Goal: Complete application form: Complete application form

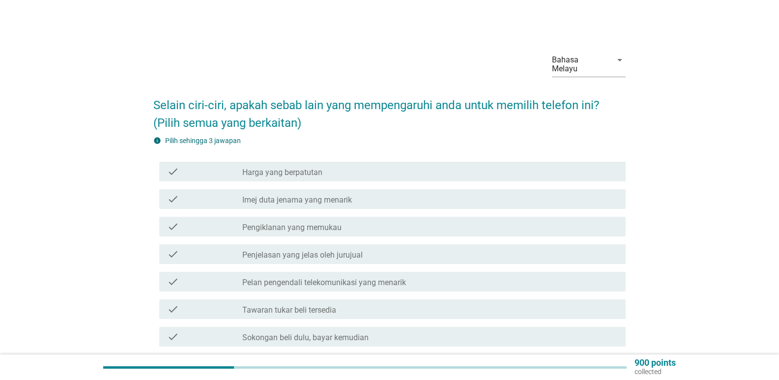
click at [334, 166] on div "check_box_outline_blank Harga yang berpatutan" at bounding box center [429, 172] width 375 height 12
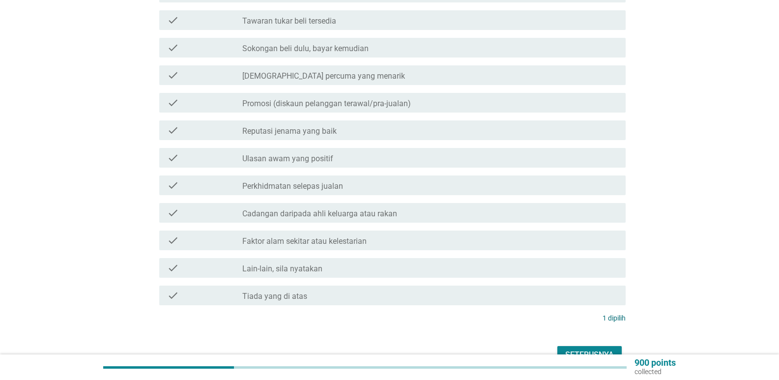
scroll to position [295, 0]
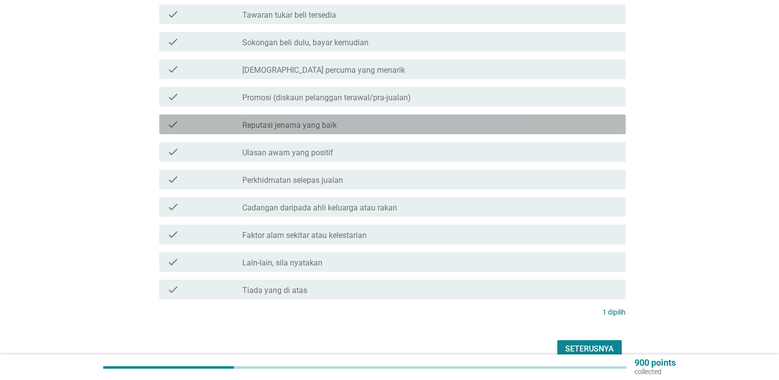
click at [349, 122] on div "check check_box_outline_blank Reputasi jenama yang baik" at bounding box center [392, 125] width 466 height 20
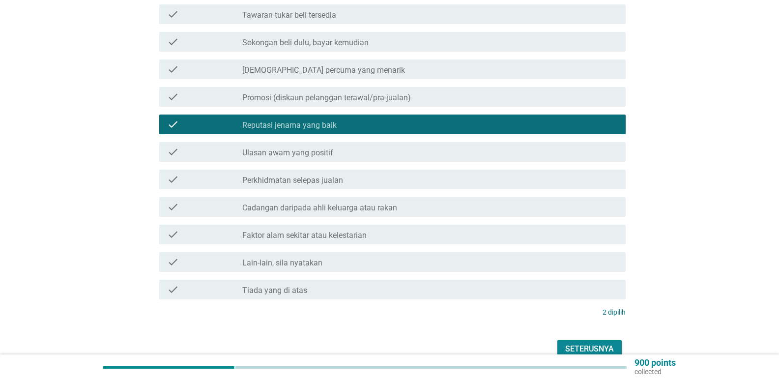
click at [332, 230] on label "Faktor alam sekitar atau kelestarian" at bounding box center [304, 235] width 124 height 10
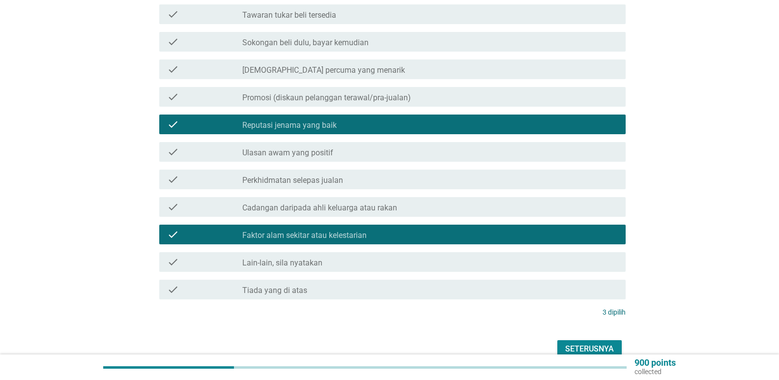
click at [347, 193] on div "check check_box_outline_blank Cadangan daripada ahli keluarga atau rakan" at bounding box center [389, 207] width 472 height 28
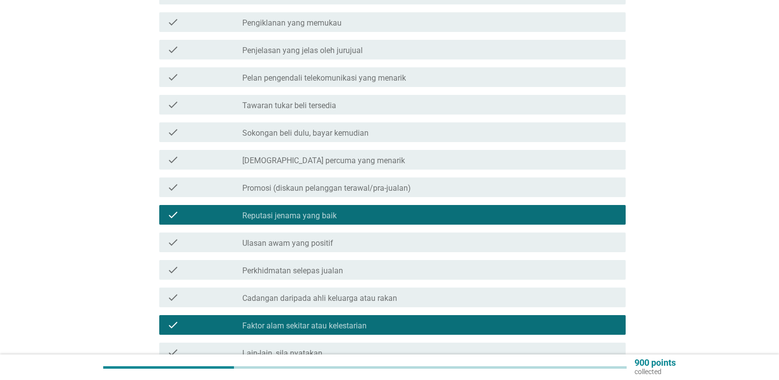
scroll to position [147, 0]
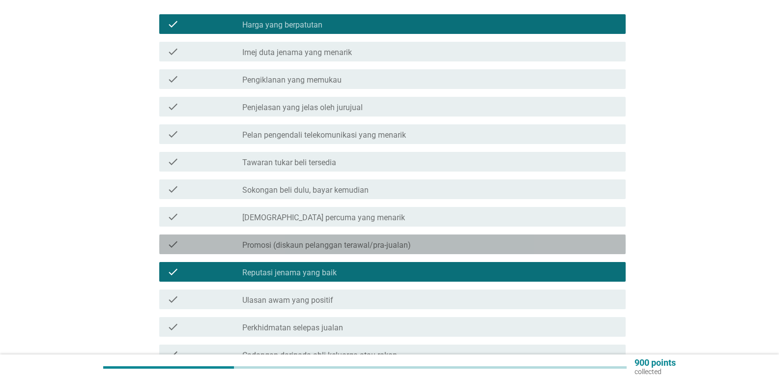
click at [386, 240] on label "Promosi (diskaun pelanggan terawal/pra-jualan)" at bounding box center [326, 245] width 169 height 10
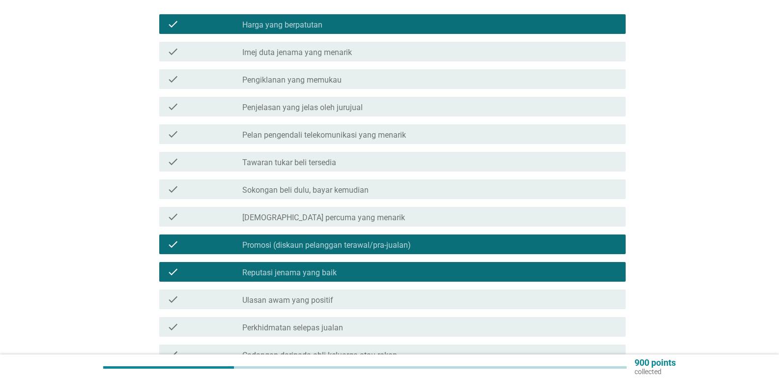
click at [367, 240] on label "Promosi (diskaun pelanggan terawal/pra-jualan)" at bounding box center [326, 245] width 169 height 10
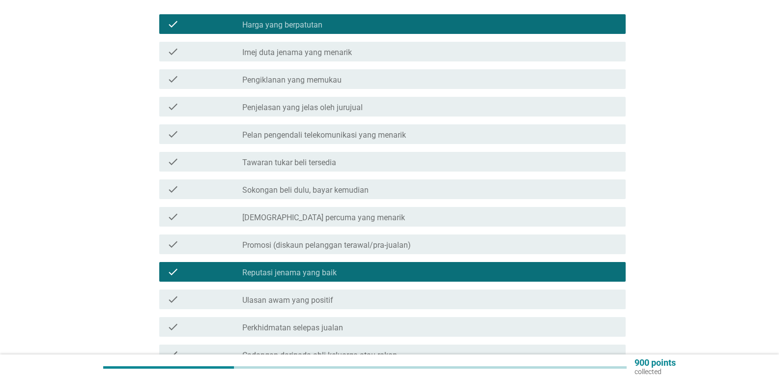
click at [400, 240] on label "Promosi (diskaun pelanggan terawal/pra-jualan)" at bounding box center [326, 245] width 169 height 10
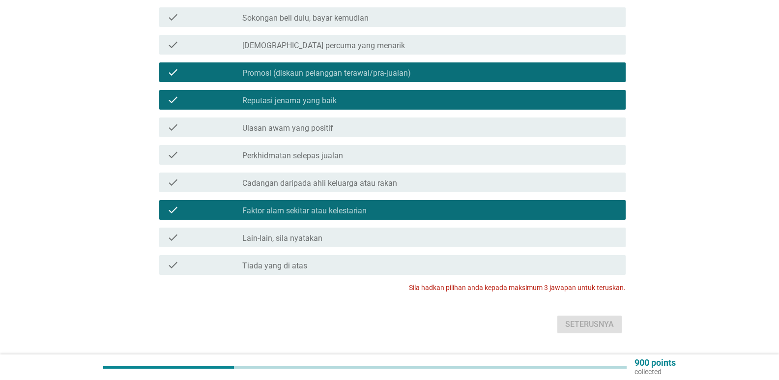
scroll to position [337, 0]
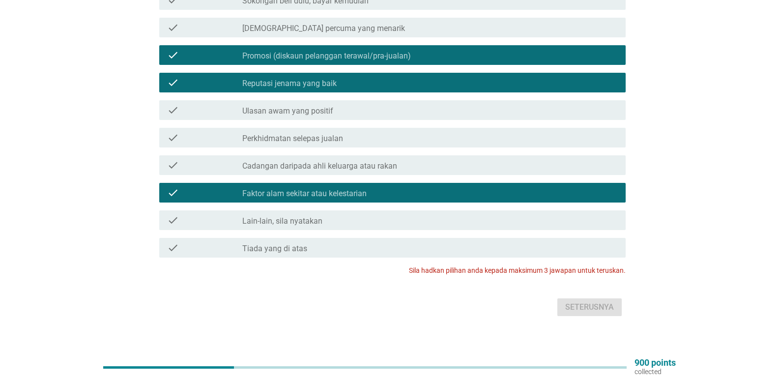
click at [320, 51] on label "Promosi (diskaun pelanggan terawal/pra-jualan)" at bounding box center [326, 56] width 169 height 10
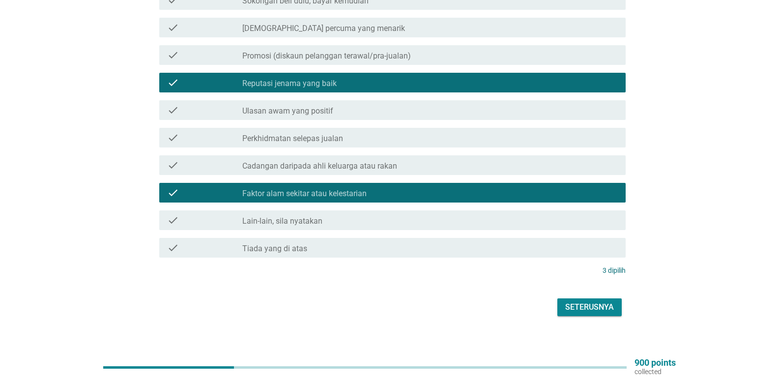
click at [413, 187] on div "check_box Faktor alam sekitar atau kelestarian" at bounding box center [429, 193] width 375 height 12
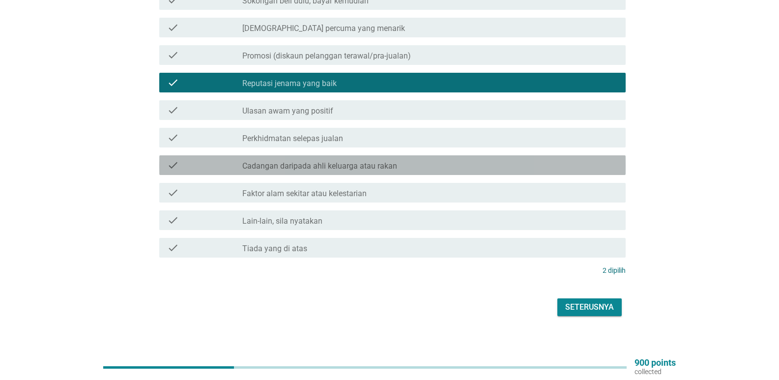
click at [340, 161] on label "Cadangan daripada ahli keluarga atau rakan" at bounding box center [319, 166] width 155 height 10
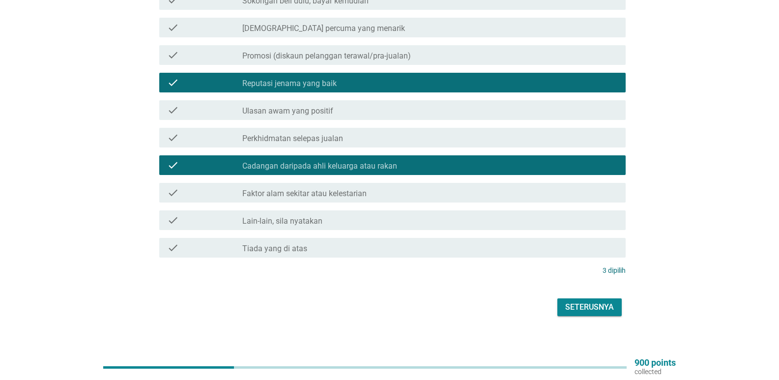
click at [588, 301] on div "Seterusnya" at bounding box center [589, 307] width 49 height 12
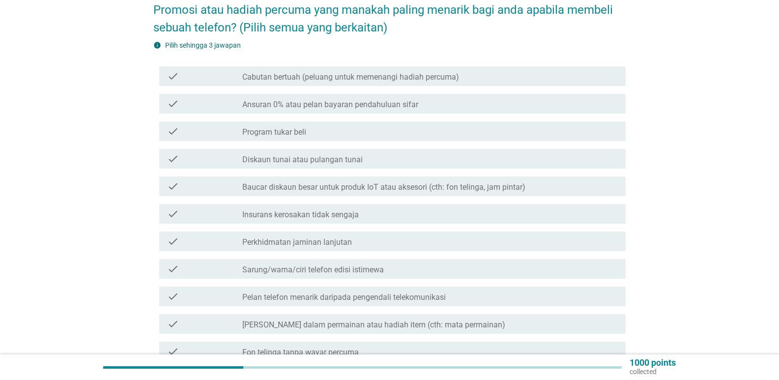
scroll to position [113, 0]
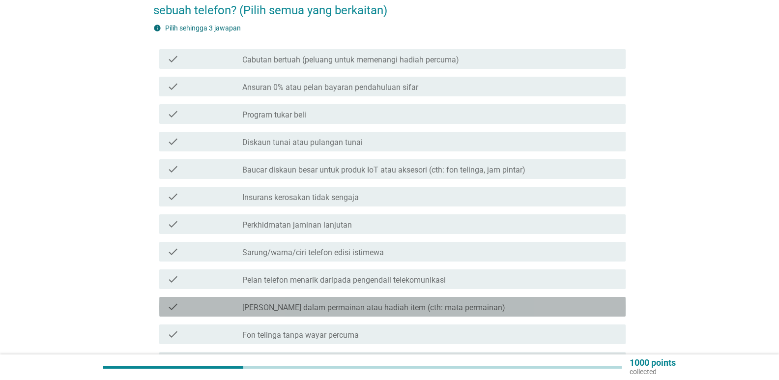
click at [493, 304] on div "check check_box_outline_blank Mata wang dalam permainan atau hadiah item (cth: …" at bounding box center [392, 307] width 466 height 20
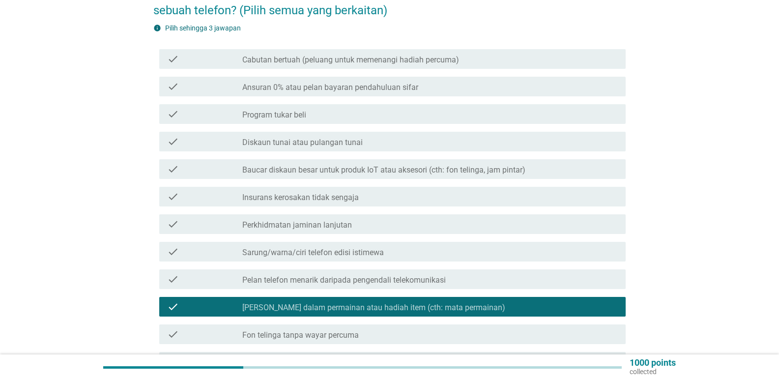
click at [492, 301] on div "check_box_outline_blank Mata wang dalam permainan atau hadiah item (cth: mata p…" at bounding box center [429, 307] width 375 height 12
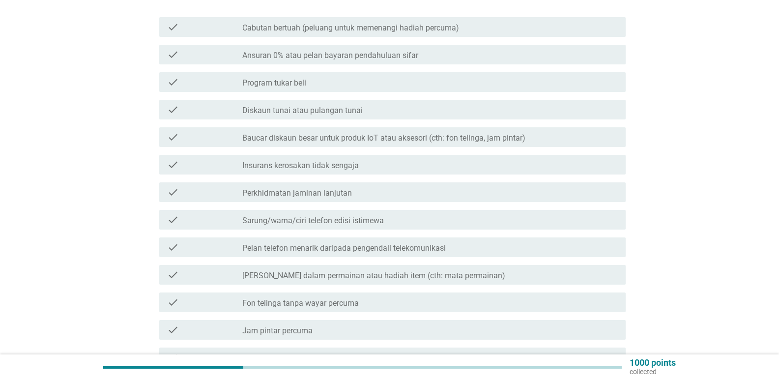
scroll to position [162, 0]
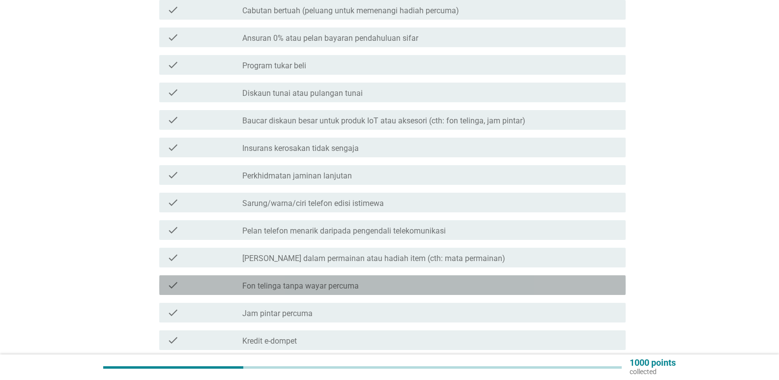
click at [354, 281] on label "Fon telinga tanpa wayar percuma" at bounding box center [300, 286] width 116 height 10
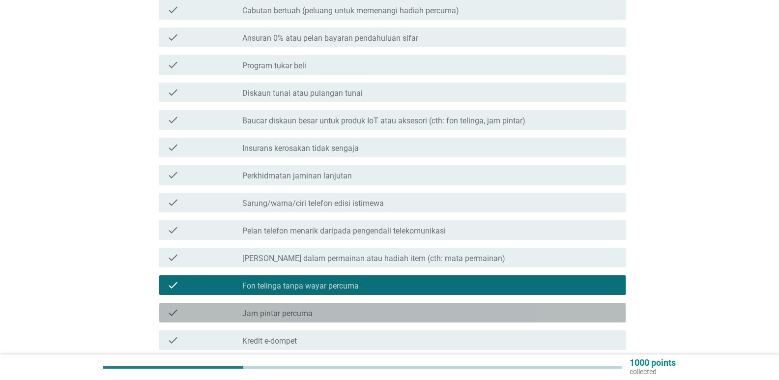
click at [329, 307] on div "check_box_outline_blank Jam pintar percuma" at bounding box center [429, 313] width 375 height 12
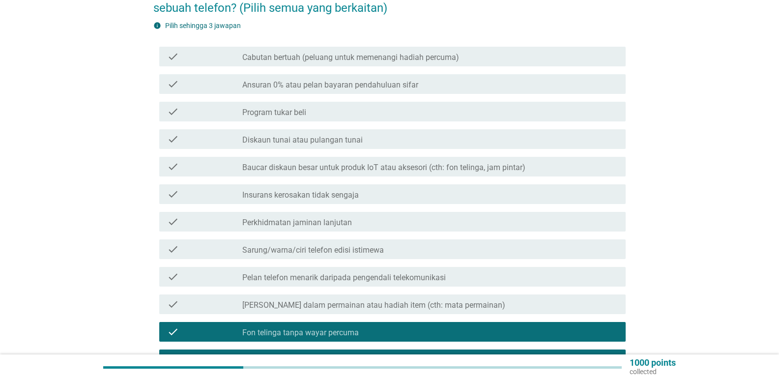
scroll to position [113, 0]
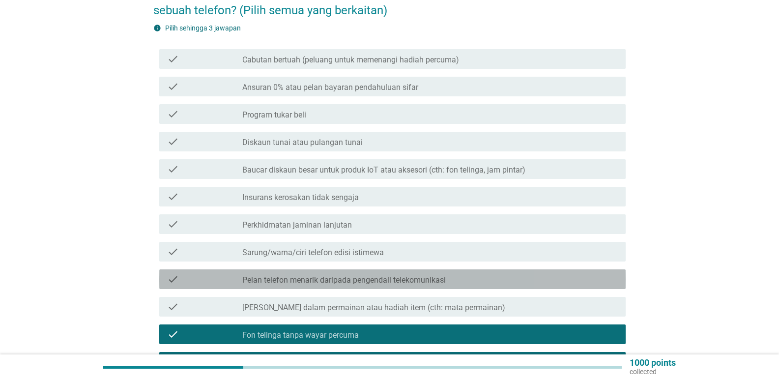
click at [402, 275] on label "Pelan telefon menarik daripada pengendali telekomunikasi" at bounding box center [343, 280] width 203 height 10
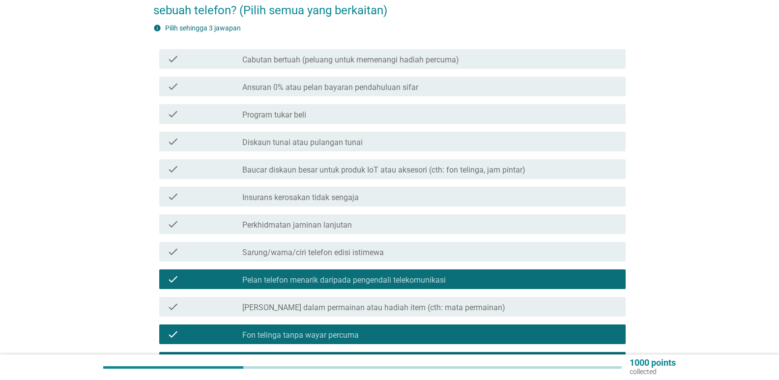
click at [402, 275] on label "Pelan telefon menarik daripada pengendali telekomunikasi" at bounding box center [343, 280] width 203 height 10
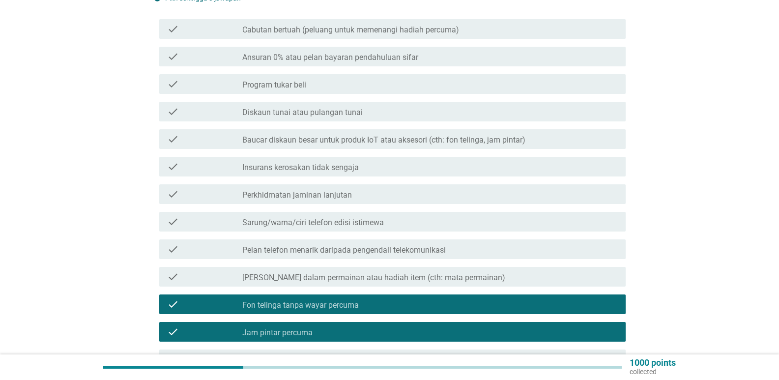
scroll to position [295, 0]
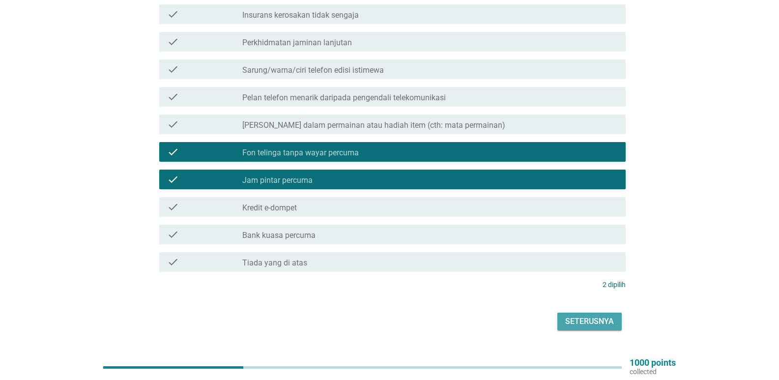
click at [599, 316] on div "Seterusnya" at bounding box center [589, 322] width 49 height 12
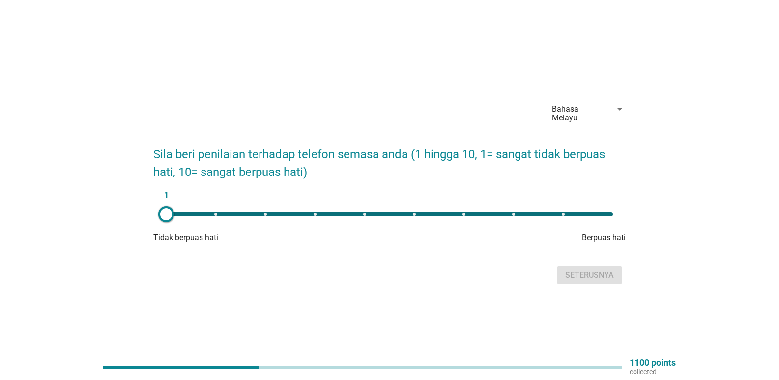
click at [463, 212] on div "1" at bounding box center [389, 214] width 447 height 4
click at [514, 212] on div "7" at bounding box center [389, 214] width 447 height 4
type input "8"
click at [594, 271] on div "Seterusnya" at bounding box center [589, 275] width 49 height 12
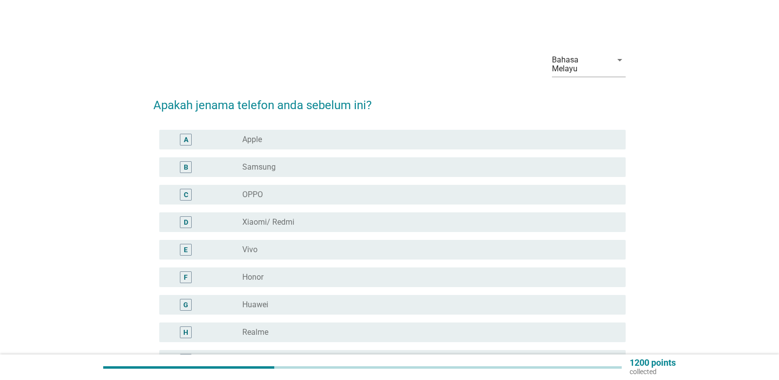
click at [276, 162] on div "radio_button_unchecked Samsung" at bounding box center [426, 167] width 368 height 10
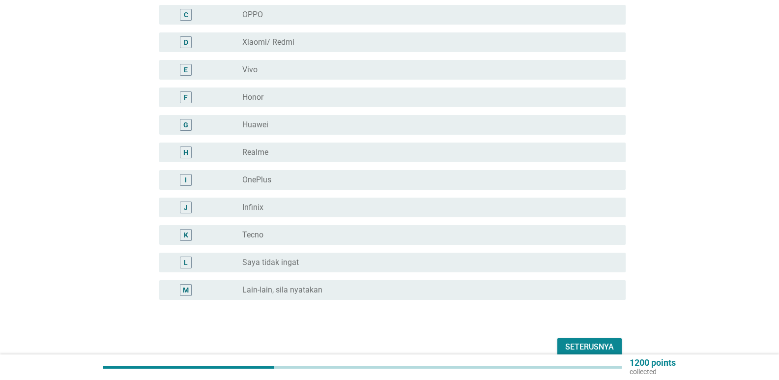
scroll to position [220, 0]
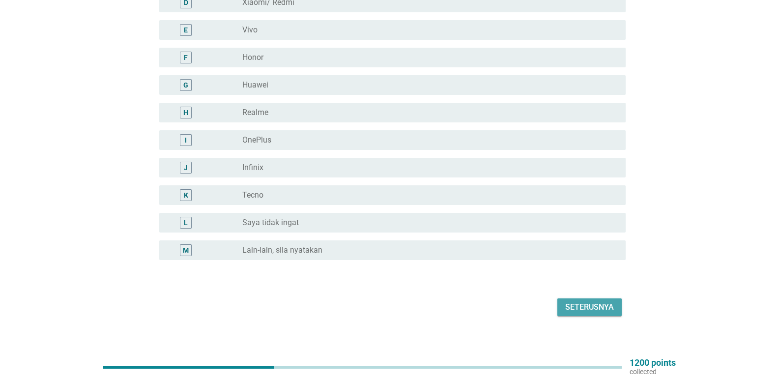
click at [591, 301] on div "Seterusnya" at bounding box center [589, 307] width 49 height 12
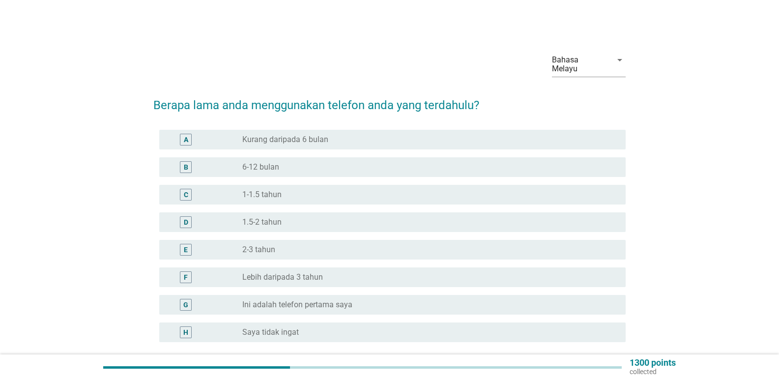
click at [284, 245] on div "radio_button_unchecked 2-3 tahun" at bounding box center [426, 250] width 368 height 10
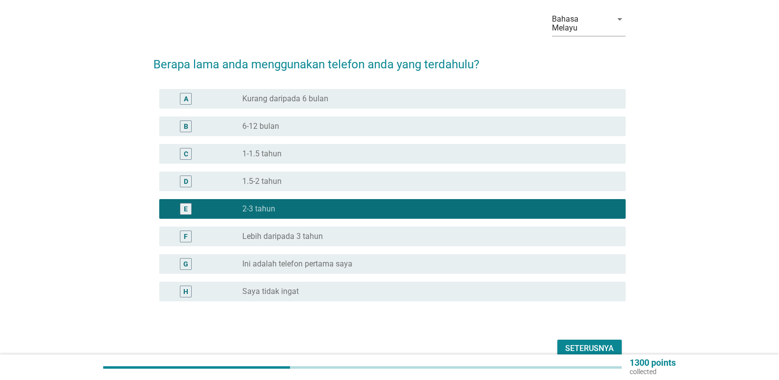
scroll to position [82, 0]
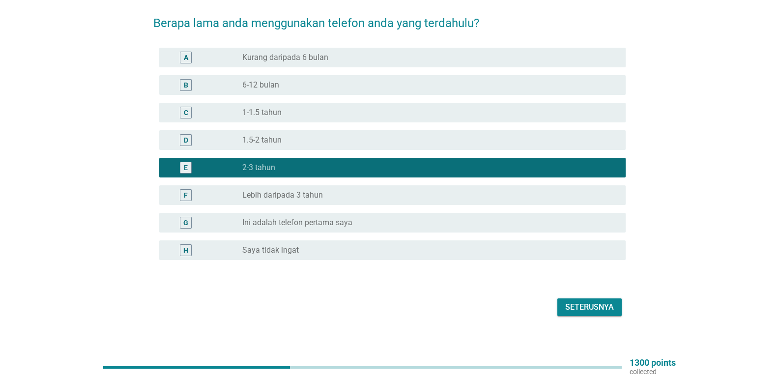
click at [570, 301] on div "Seterusnya" at bounding box center [589, 307] width 49 height 12
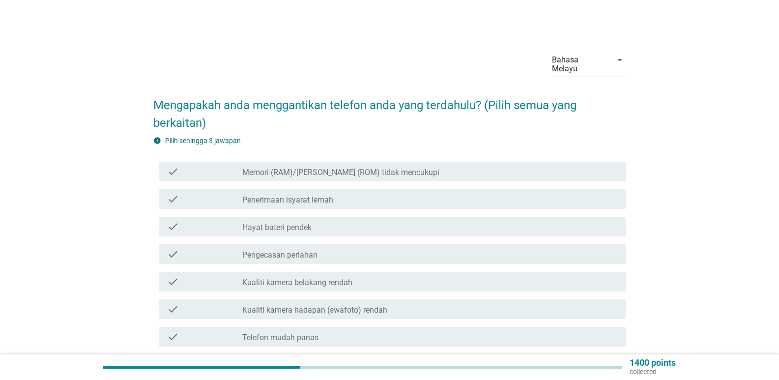
click at [303, 223] on label "Hayat bateri pendek" at bounding box center [276, 228] width 69 height 10
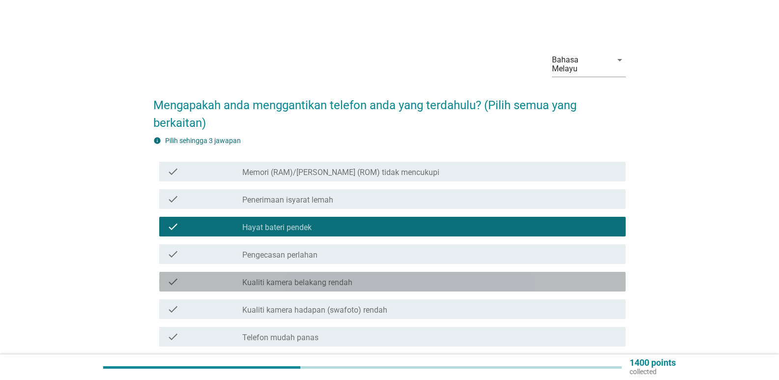
click at [326, 278] on label "Kualiti kamera belakang rendah" at bounding box center [297, 283] width 110 height 10
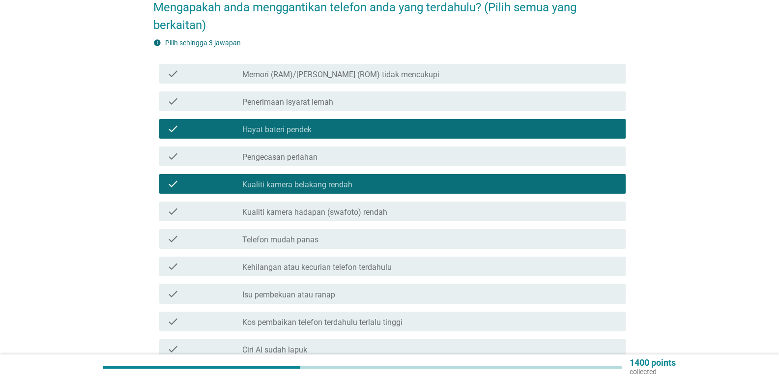
scroll to position [98, 0]
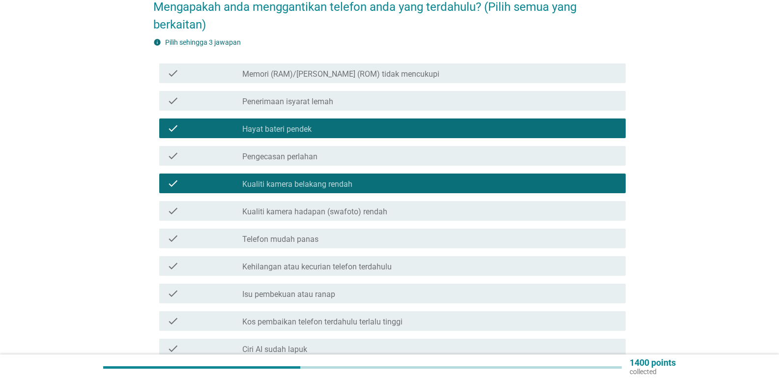
click at [321, 232] on div "check_box_outline_blank Telefon mudah panas" at bounding box center [429, 238] width 375 height 12
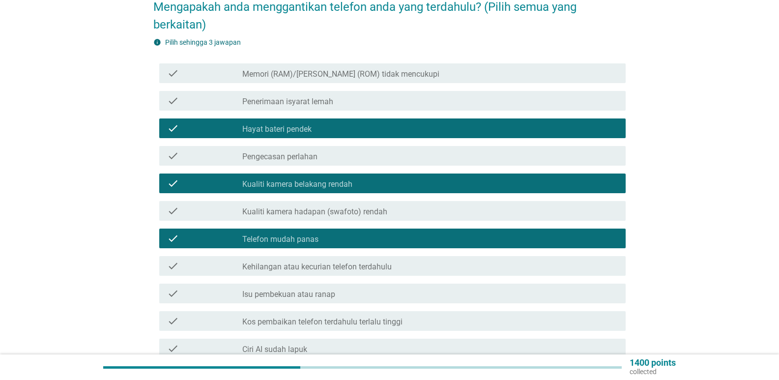
click at [321, 232] on div "check_box_outline_blank Telefon mudah panas" at bounding box center [429, 238] width 375 height 12
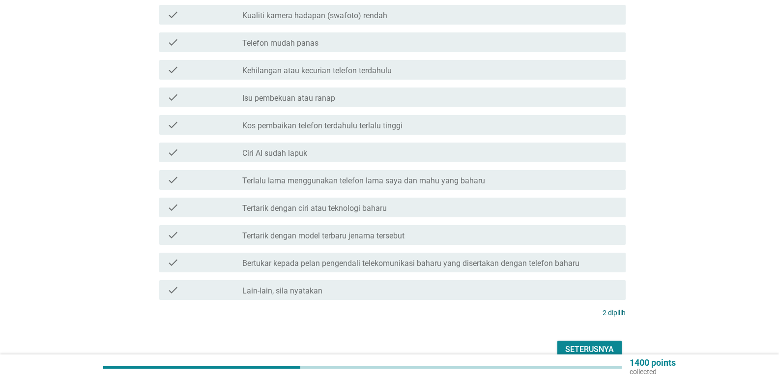
scroll to position [295, 0]
click at [344, 203] on label "Tertarik dengan ciri atau teknologi baharu" at bounding box center [314, 208] width 144 height 10
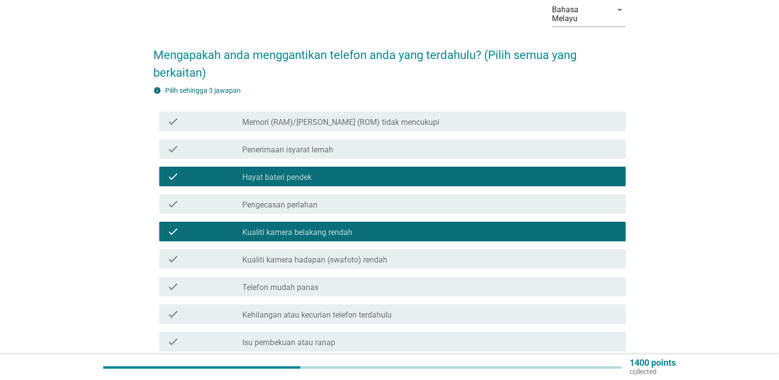
scroll to position [42, 0]
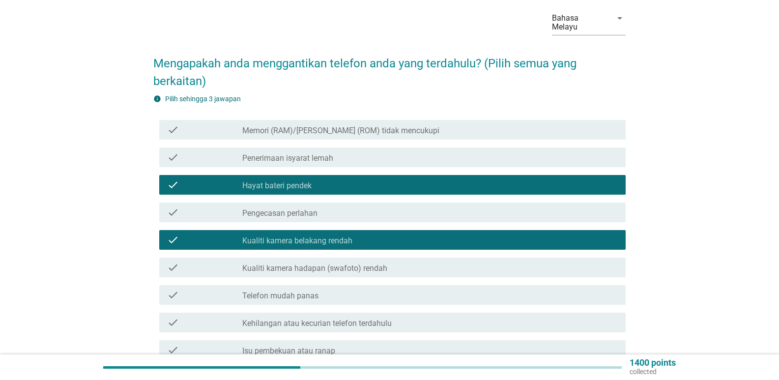
click at [366, 126] on label "Memori (RAM)/[PERSON_NAME] (ROM) tidak mencukupi" at bounding box center [340, 131] width 197 height 10
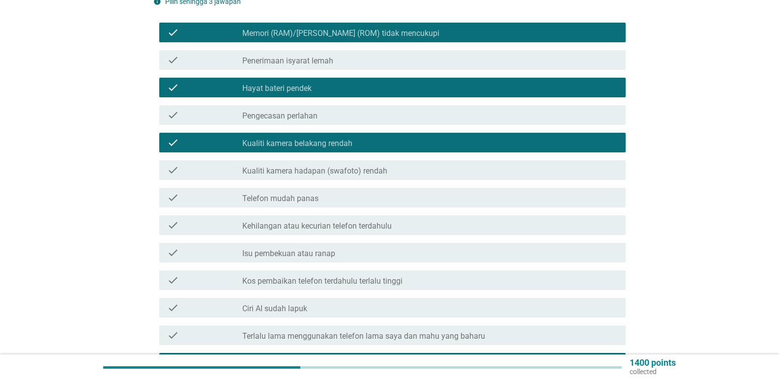
scroll to position [140, 0]
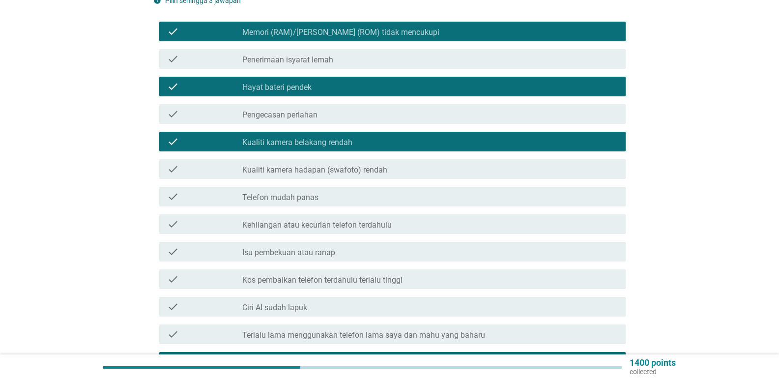
click at [422, 356] on div "check_box Tertarik dengan ciri atau teknologi baharu" at bounding box center [429, 362] width 375 height 12
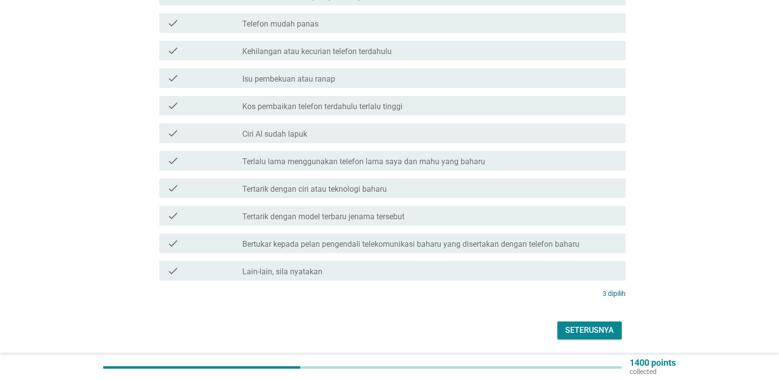
scroll to position [337, 0]
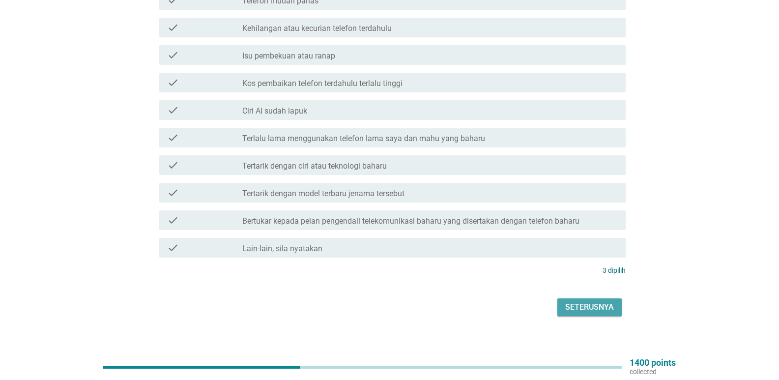
click at [591, 302] on div "Seterusnya" at bounding box center [589, 307] width 49 height 12
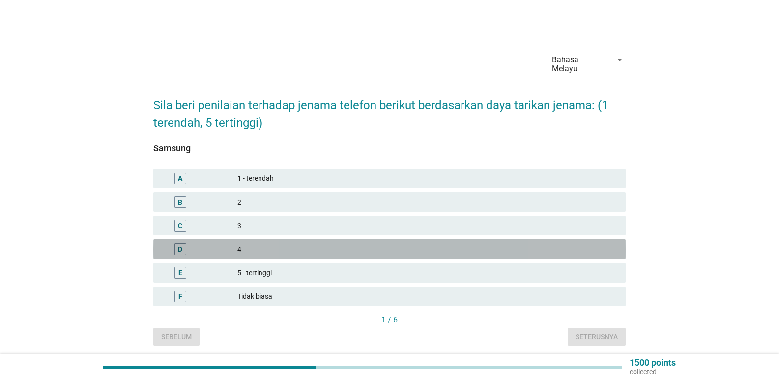
click at [257, 243] on div "4" at bounding box center [427, 249] width 380 height 12
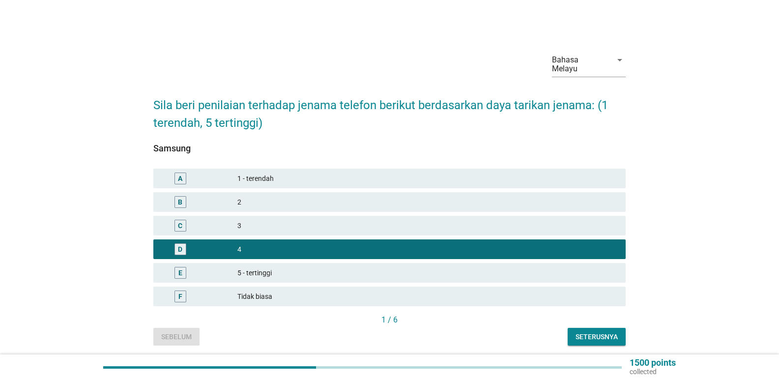
click at [577, 332] on div "Seterusnya" at bounding box center [596, 337] width 42 height 10
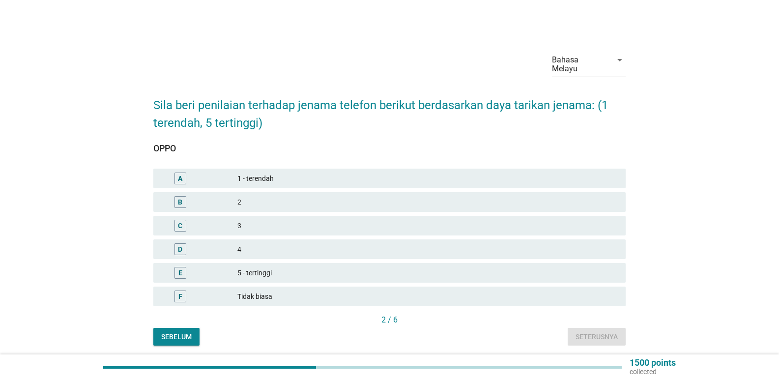
click at [254, 243] on div "4" at bounding box center [427, 249] width 380 height 12
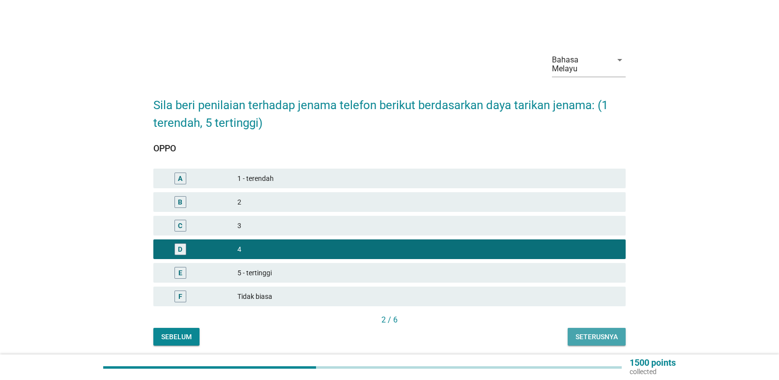
click at [596, 332] on div "Seterusnya" at bounding box center [596, 337] width 42 height 10
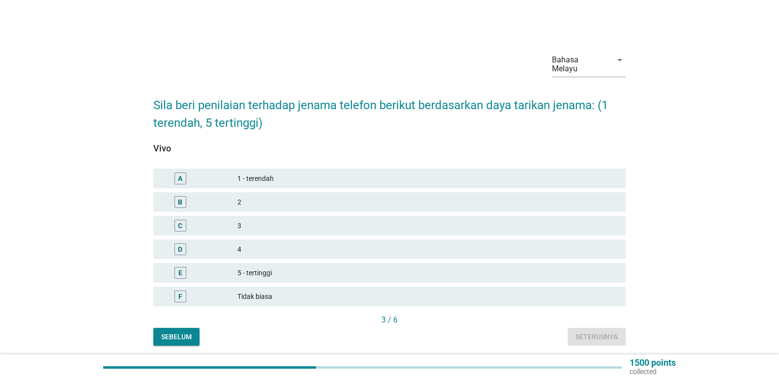
click at [257, 220] on div "3" at bounding box center [427, 226] width 380 height 12
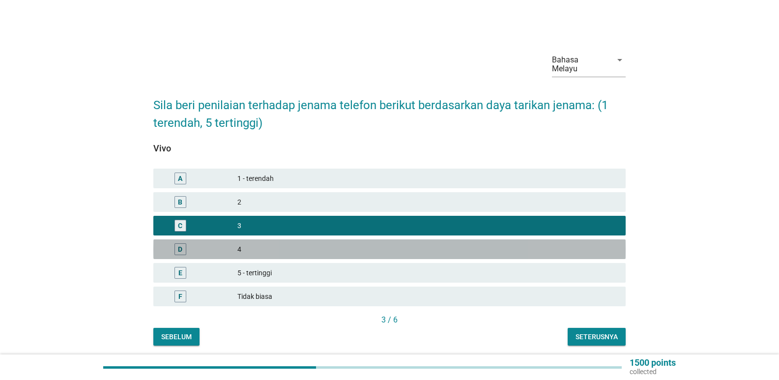
click at [279, 243] on div "4" at bounding box center [427, 249] width 380 height 12
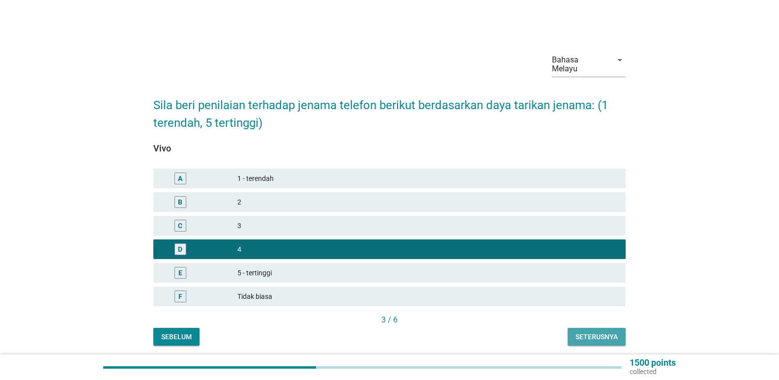
click at [579, 332] on div "Seterusnya" at bounding box center [596, 337] width 42 height 10
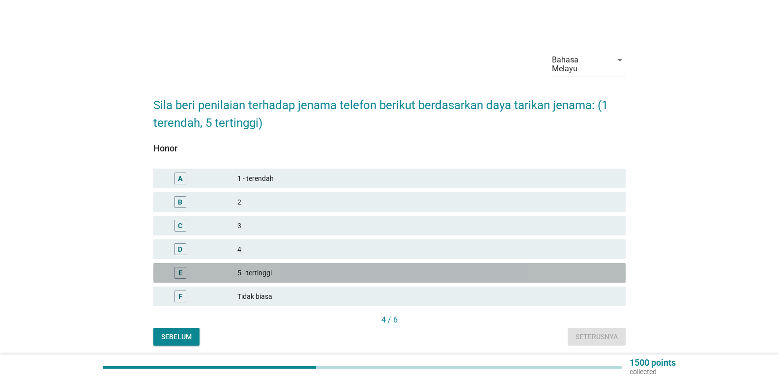
click at [260, 267] on div "5 - tertinggi" at bounding box center [427, 273] width 380 height 12
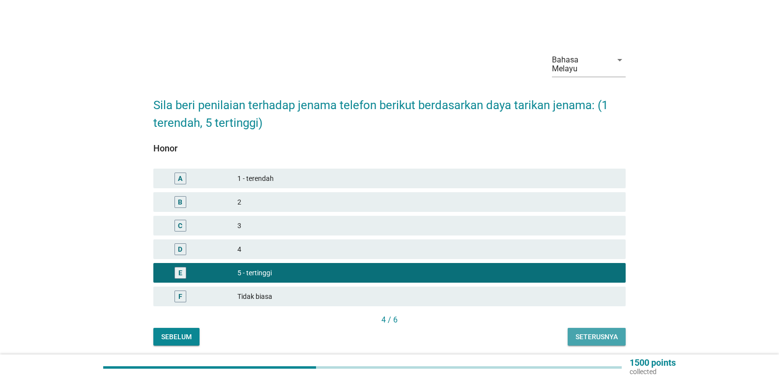
click at [577, 332] on div "Seterusnya" at bounding box center [596, 337] width 42 height 10
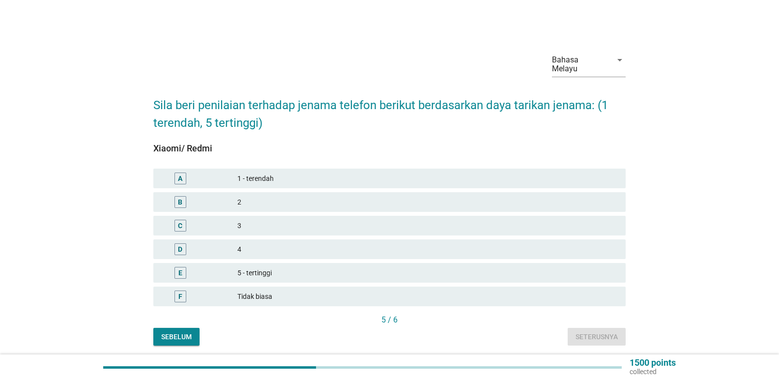
click at [270, 220] on div "3" at bounding box center [427, 226] width 380 height 12
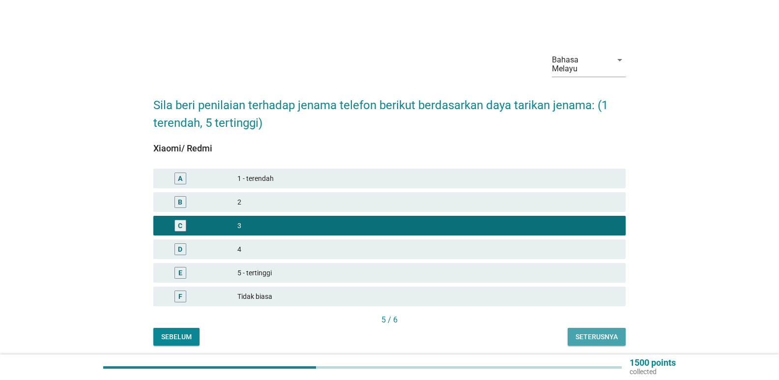
click at [596, 328] on button "Seterusnya" at bounding box center [597, 337] width 58 height 18
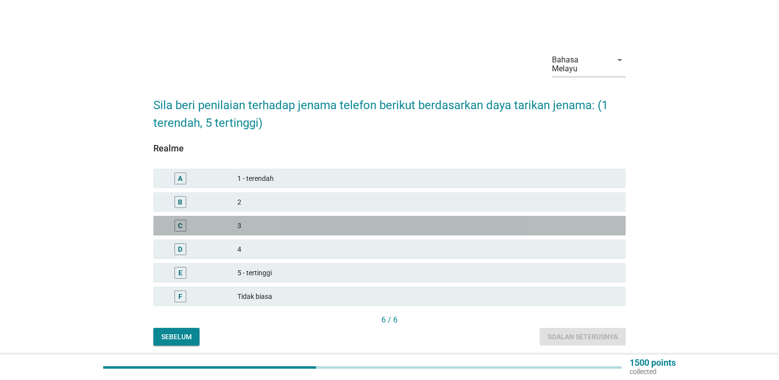
click at [270, 220] on div "3" at bounding box center [427, 226] width 380 height 12
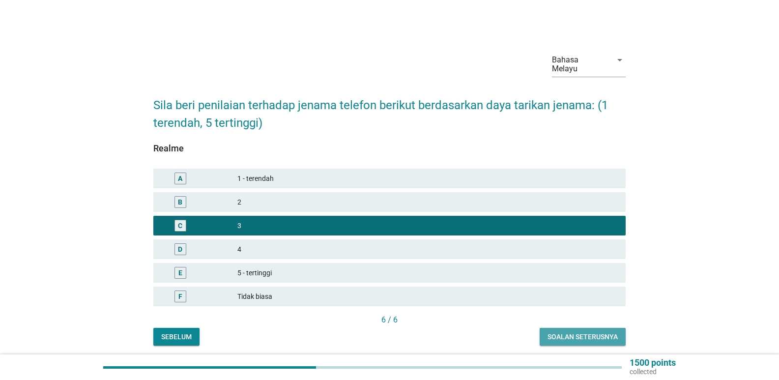
click at [562, 332] on div "Soalan seterusnya" at bounding box center [582, 337] width 70 height 10
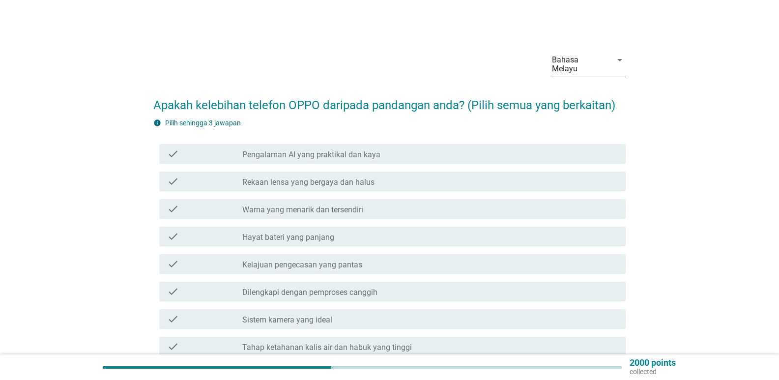
click at [311, 177] on label "Rekaan lensa yang bergaya dan halus" at bounding box center [308, 182] width 132 height 10
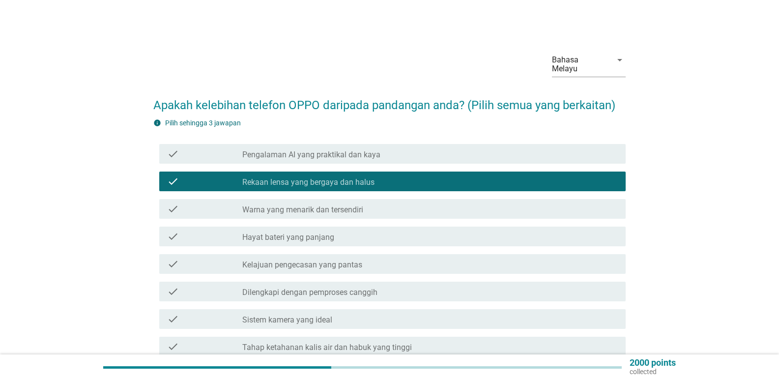
click at [310, 205] on label "Warna yang menarik dan tersendiri" at bounding box center [302, 210] width 121 height 10
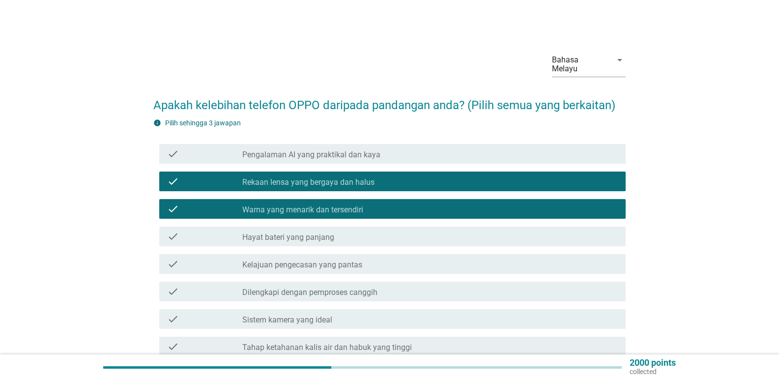
click at [320, 287] on label "Dilengkapi dengan pemproses canggih" at bounding box center [309, 292] width 135 height 10
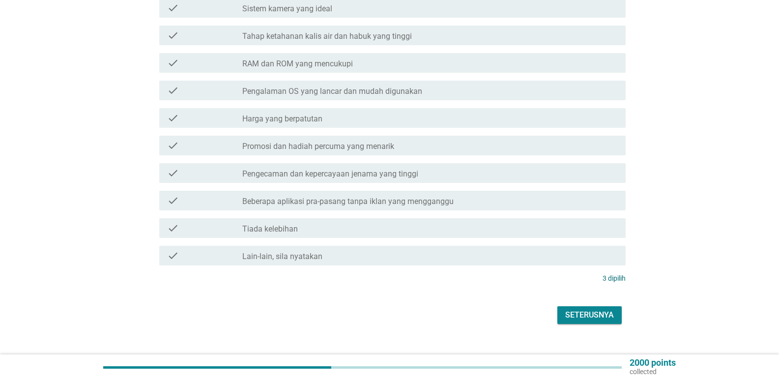
scroll to position [319, 0]
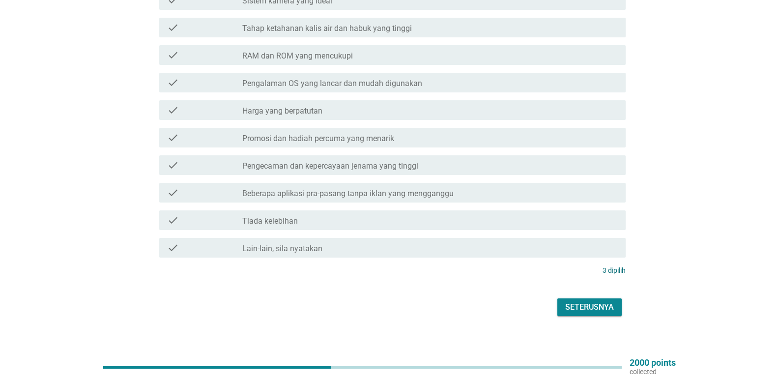
click at [310, 51] on label "RAM dan ROM yang mencukupi" at bounding box center [297, 56] width 111 height 10
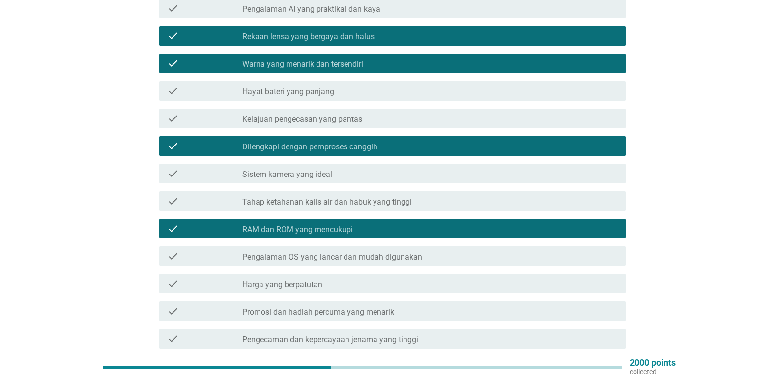
scroll to position [122, 0]
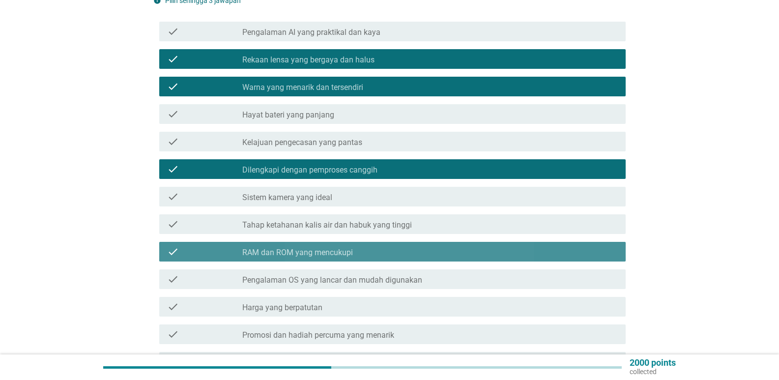
click at [342, 248] on label "RAM dan ROM yang mencukupi" at bounding box center [297, 253] width 111 height 10
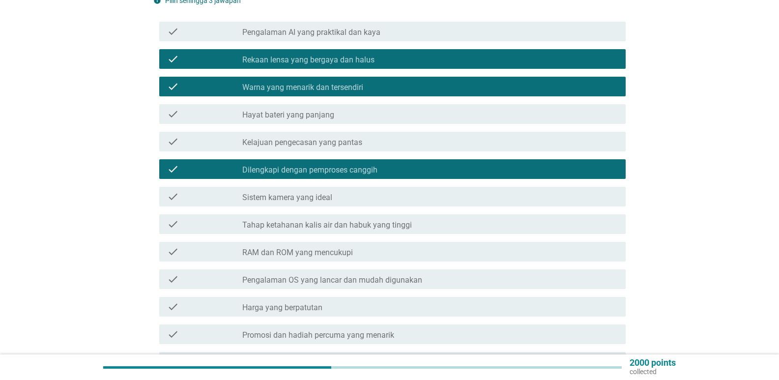
scroll to position [319, 0]
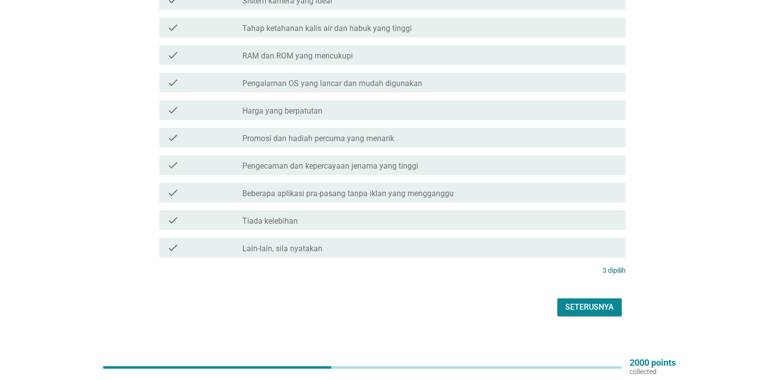
click at [604, 298] on button "Seterusnya" at bounding box center [589, 307] width 64 height 18
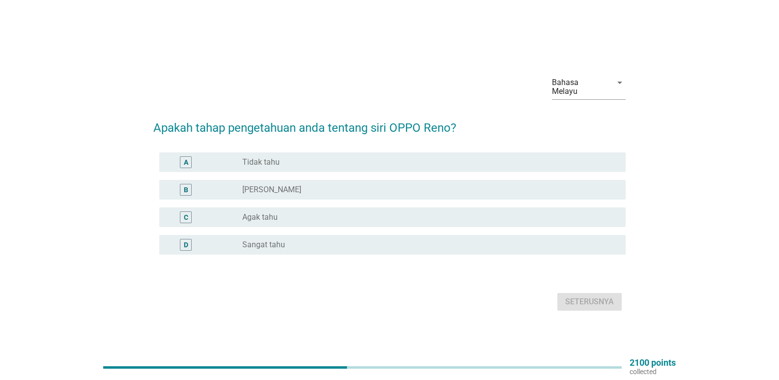
click at [360, 212] on div "radio_button_unchecked Agak tahu" at bounding box center [426, 217] width 368 height 10
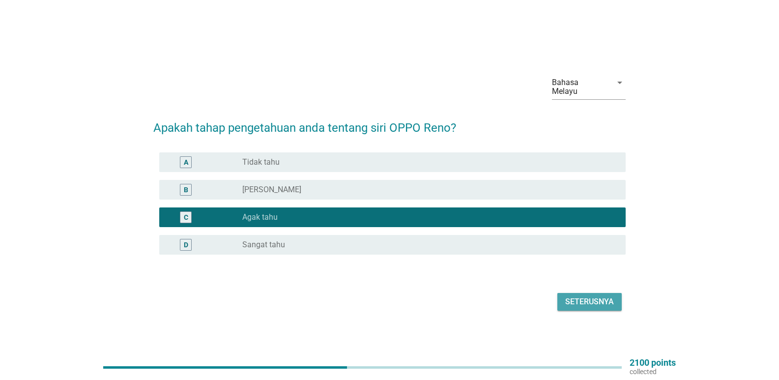
click at [581, 299] on div "Seterusnya" at bounding box center [589, 302] width 49 height 12
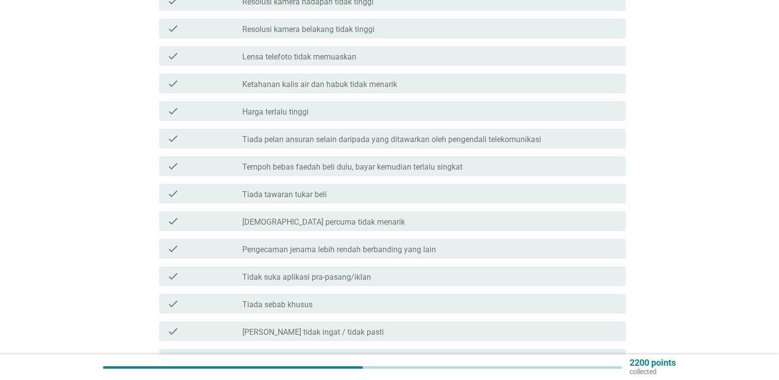
scroll to position [295, 0]
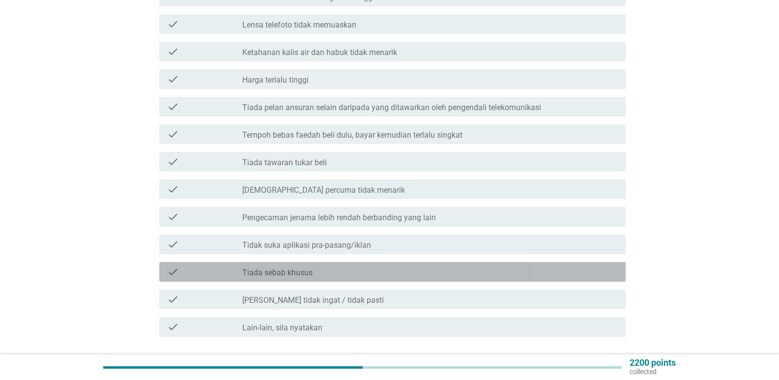
click at [323, 266] on div "check_box_outline_blank Tiada sebab khusus" at bounding box center [429, 272] width 375 height 12
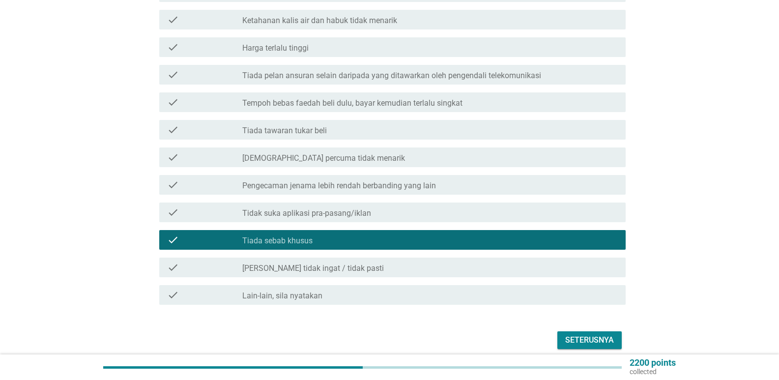
scroll to position [360, 0]
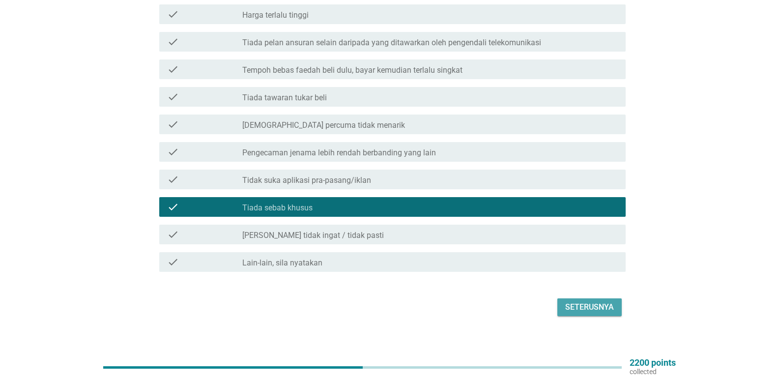
click at [578, 302] on div "Seterusnya" at bounding box center [589, 307] width 49 height 12
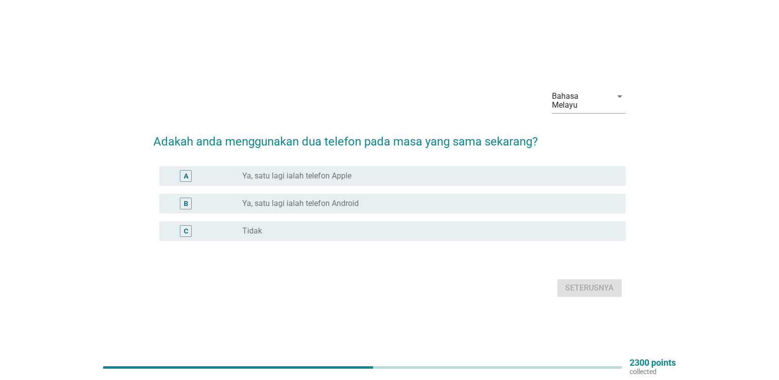
click at [295, 226] on div "radio_button_unchecked Tidak" at bounding box center [426, 231] width 368 height 10
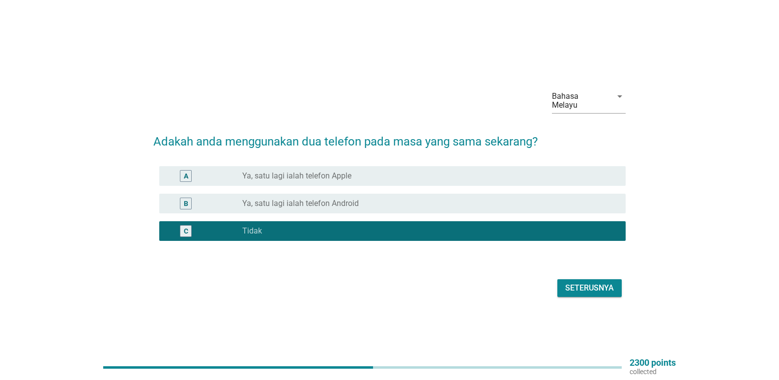
click at [603, 283] on div "Seterusnya" at bounding box center [589, 288] width 49 height 12
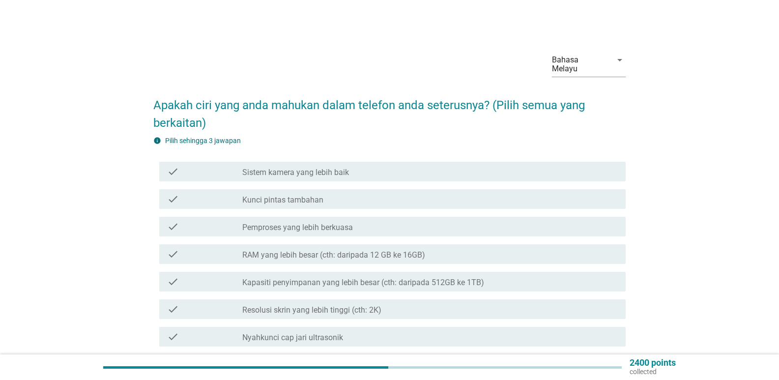
click at [252, 250] on label "RAM yang lebih besar (cth: daripada 12 GB ke 16GB)" at bounding box center [333, 255] width 183 height 10
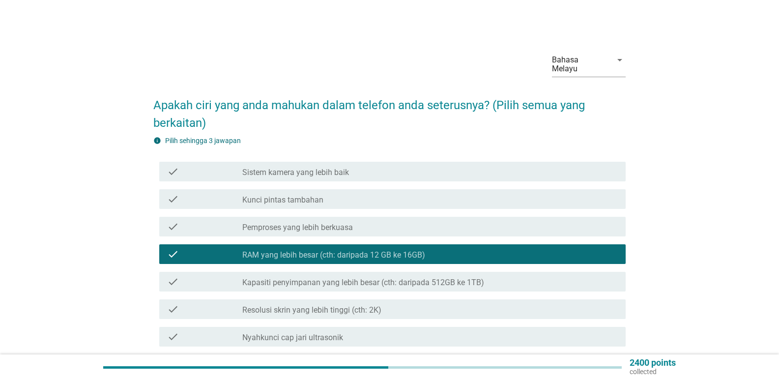
scroll to position [49, 0]
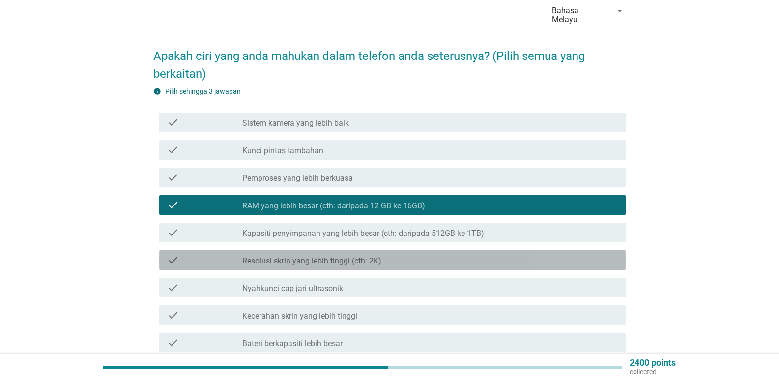
click at [293, 256] on label "Resolusi skrin yang lebih tinggi (cth: 2K)" at bounding box center [311, 261] width 139 height 10
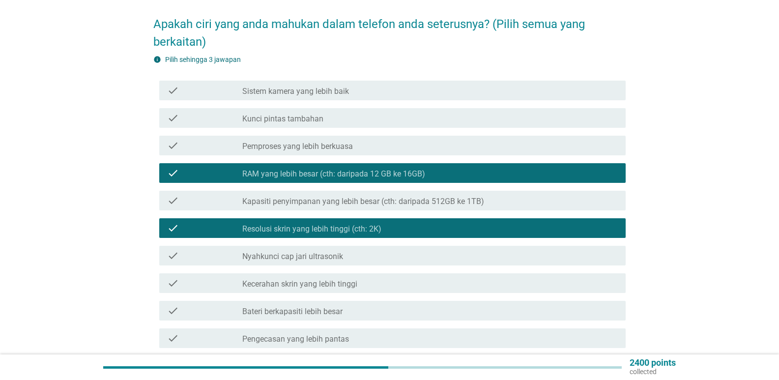
scroll to position [98, 0]
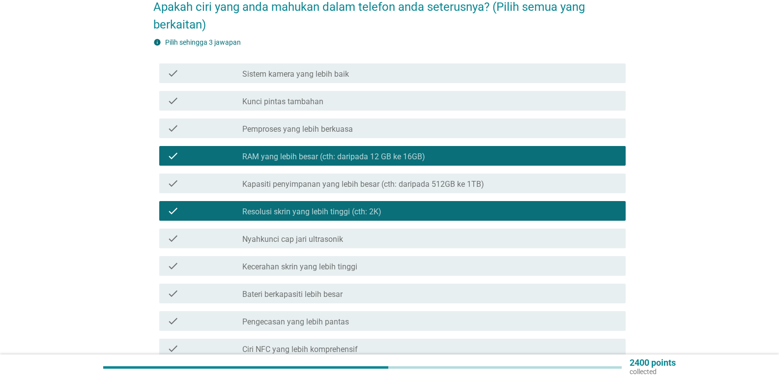
click at [348, 179] on label "Kapasiti penyimpanan yang lebih besar (cth: daripada 512GB ke 1TB)" at bounding box center [363, 184] width 242 height 10
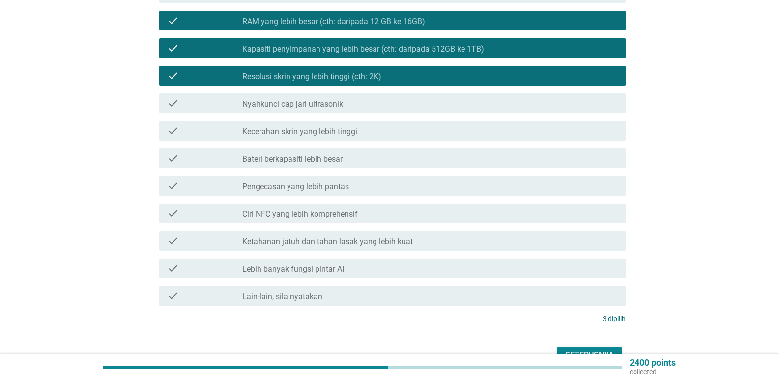
scroll to position [282, 0]
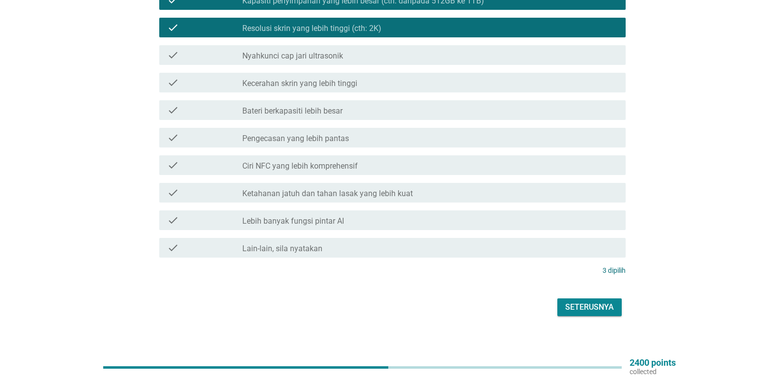
click at [580, 315] on div "Bahasa Melayu arrow_drop_down Apakah ciri yang anda mahukan dalam telefon anda …" at bounding box center [389, 41] width 488 height 572
click at [572, 301] on div "Seterusnya" at bounding box center [589, 307] width 49 height 12
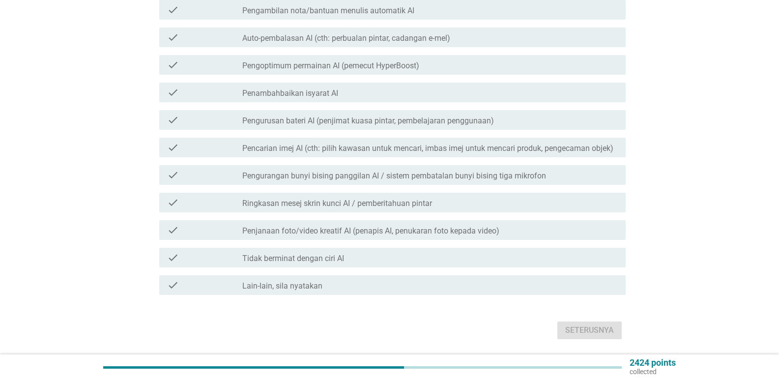
scroll to position [0, 0]
